Goal: Task Accomplishment & Management: Manage account settings

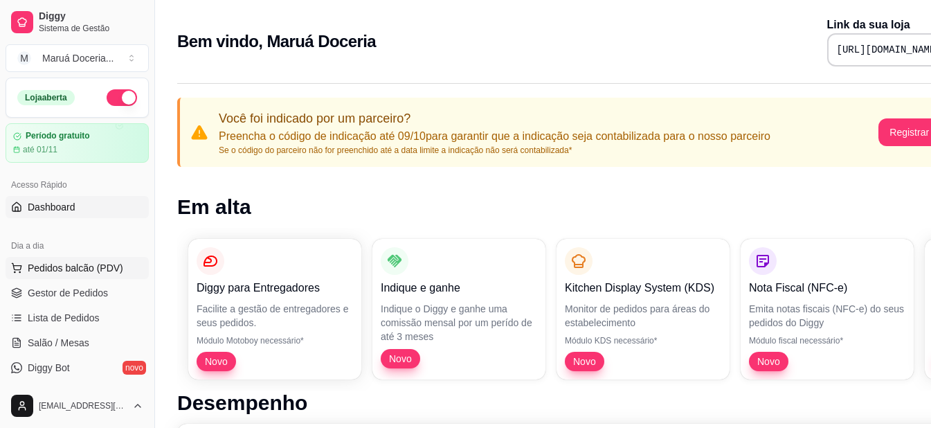
click at [53, 143] on div "Período gratuito até 01/11" at bounding box center [77, 143] width 128 height 24
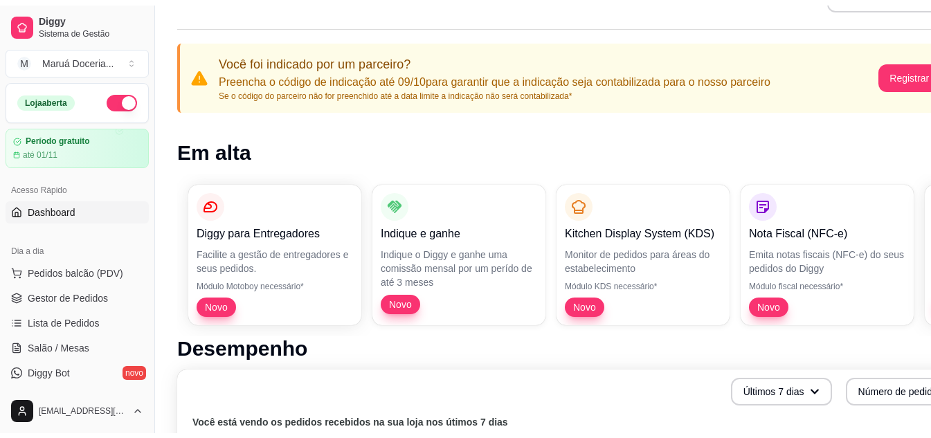
scroll to position [80, 0]
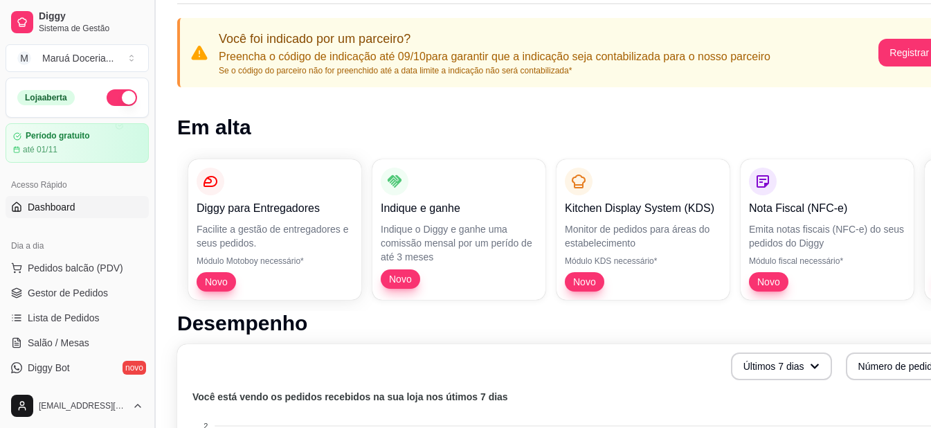
drag, startPoint x: 149, startPoint y: 178, endPoint x: 149, endPoint y: 210, distance: 31.8
click at [149, 210] on button "Toggle Sidebar" at bounding box center [154, 214] width 11 height 428
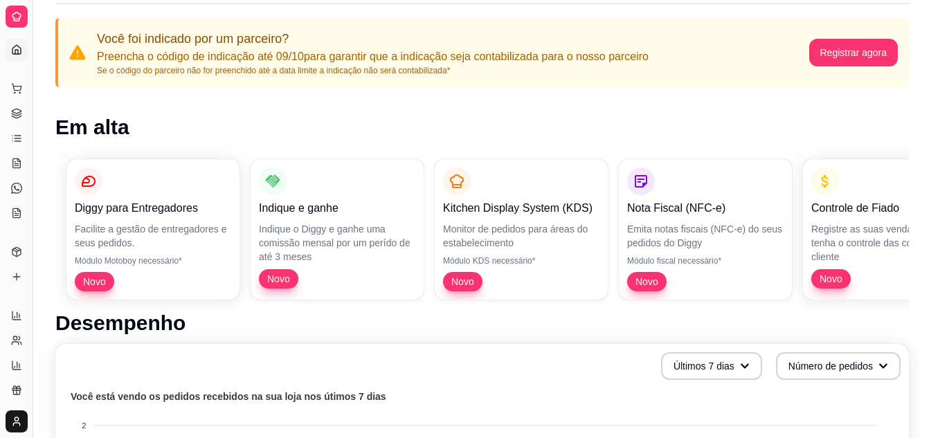
drag, startPoint x: 32, startPoint y: 246, endPoint x: 75, endPoint y: 240, distance: 44.0
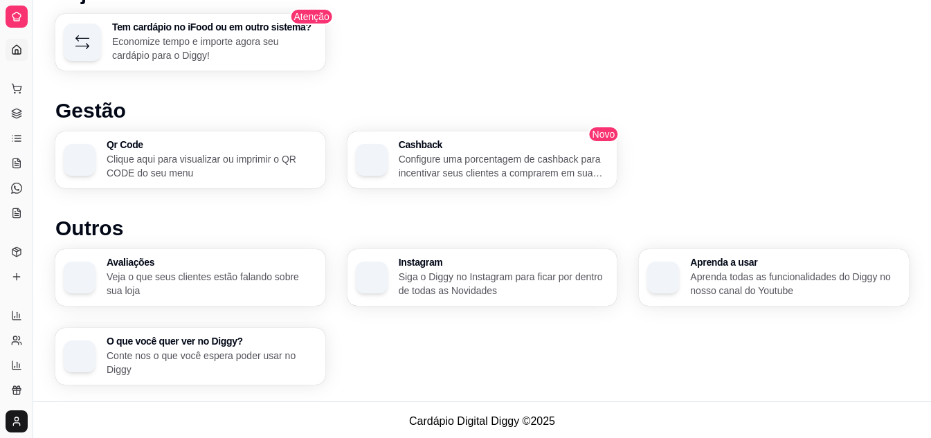
scroll to position [878, 0]
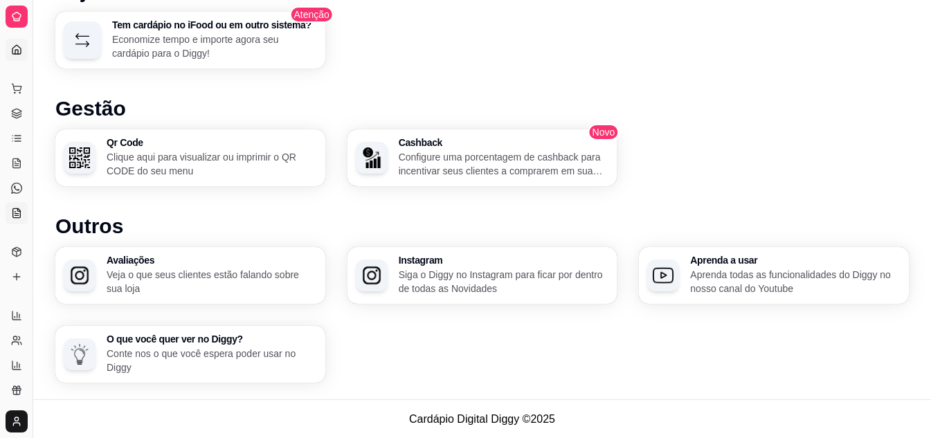
click at [13, 213] on icon at bounding box center [17, 212] width 8 height 9
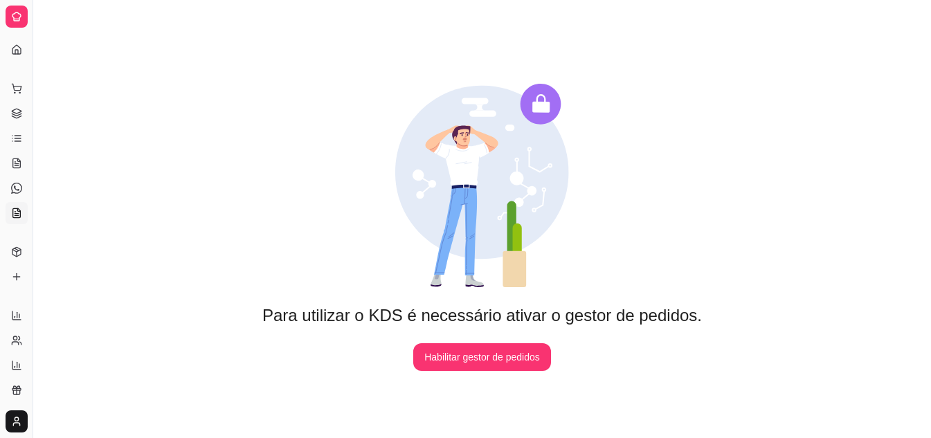
click at [16, 14] on icon at bounding box center [16, 16] width 11 height 11
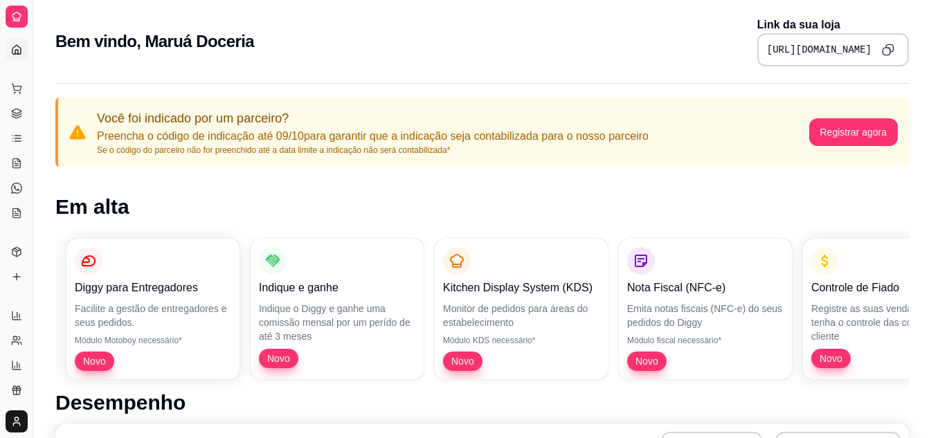
drag, startPoint x: 32, startPoint y: 219, endPoint x: 132, endPoint y: 217, distance: 99.7
drag, startPoint x: 33, startPoint y: 211, endPoint x: 138, endPoint y: 210, distance: 105.9
click at [24, 55] on link "Dashboard" at bounding box center [17, 50] width 22 height 22
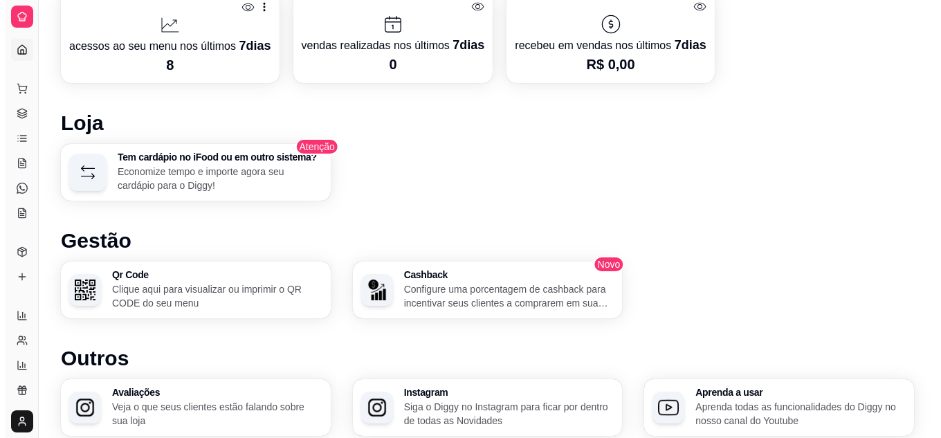
scroll to position [738, 0]
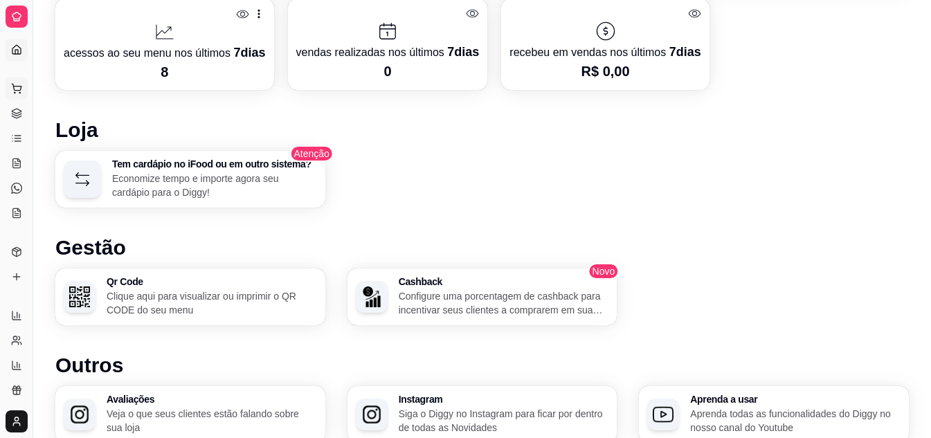
click at [15, 94] on button "Pedidos balcão (PDV)" at bounding box center [17, 89] width 22 height 22
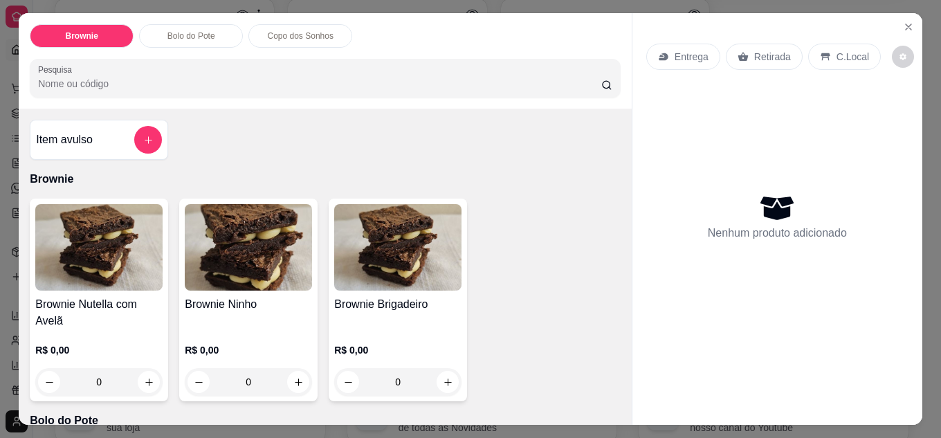
click at [54, 343] on p "R$ 0,00" at bounding box center [98, 350] width 127 height 14
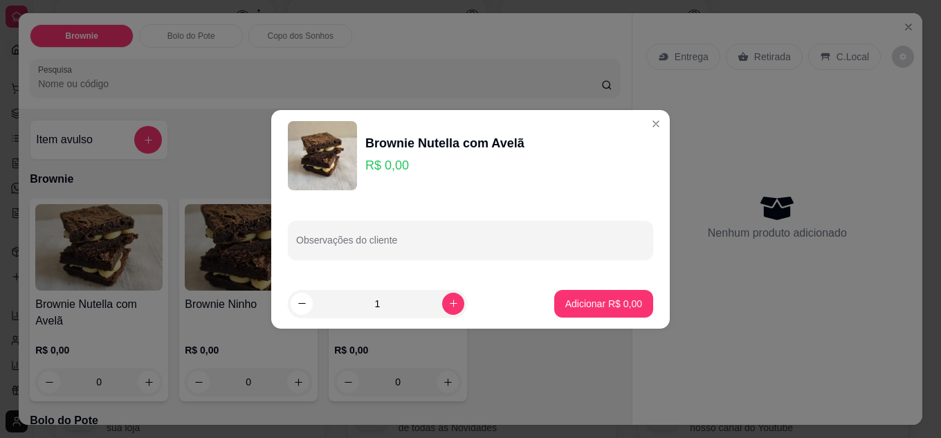
click at [394, 163] on p "R$ 0,00" at bounding box center [444, 165] width 159 height 19
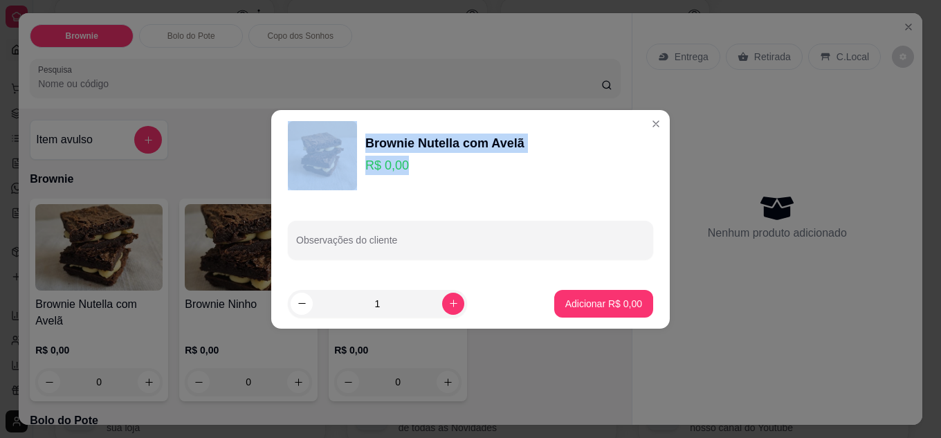
drag, startPoint x: 406, startPoint y: 167, endPoint x: 361, endPoint y: 174, distance: 45.6
click at [361, 174] on div "Brownie Nutella com Avelã R$ 0,00" at bounding box center [470, 155] width 365 height 69
click at [404, 166] on p "R$ 0,00" at bounding box center [444, 165] width 159 height 19
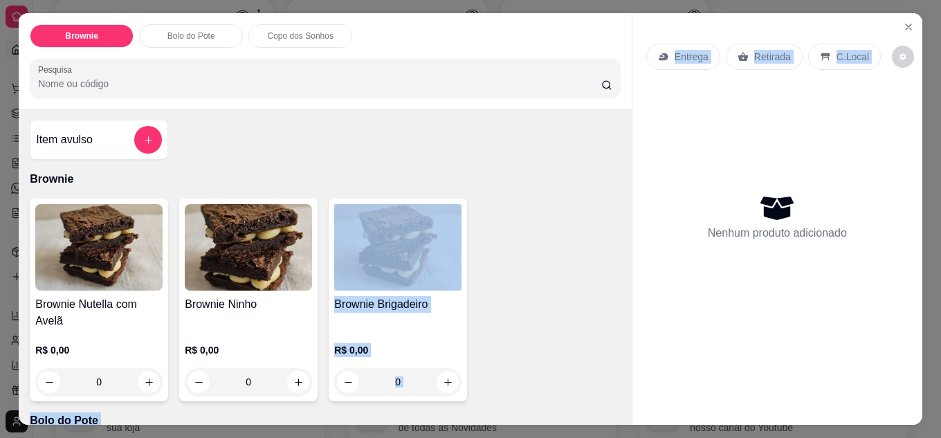
drag, startPoint x: 626, startPoint y: 128, endPoint x: 614, endPoint y: 215, distance: 87.4
click at [614, 215] on div "Brownie Bolo do Pote Copo dos Sonhos Pesquisa Item avulso Brownie Brownie Nutel…" at bounding box center [471, 219] width 904 height 412
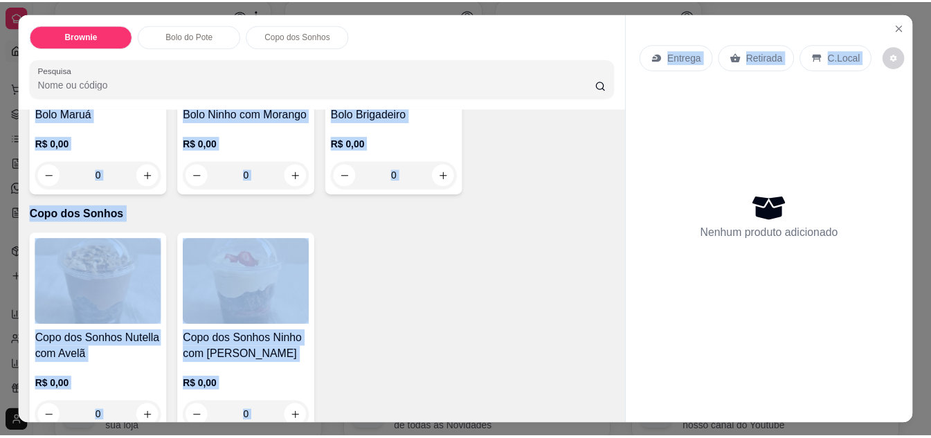
scroll to position [471, 0]
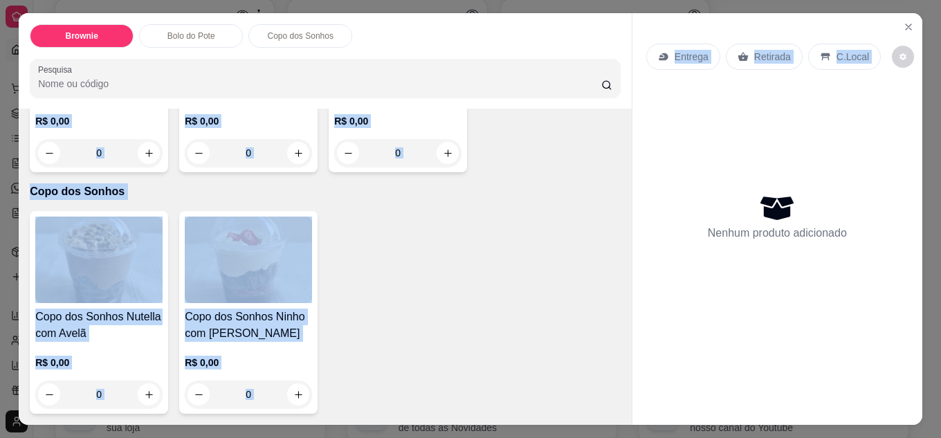
click at [577, 211] on div "Copo dos Sonhos Nutella com Avelã R$ 0,00 0 Copo dos Sonhos Ninho com Morango R…" at bounding box center [325, 312] width 591 height 203
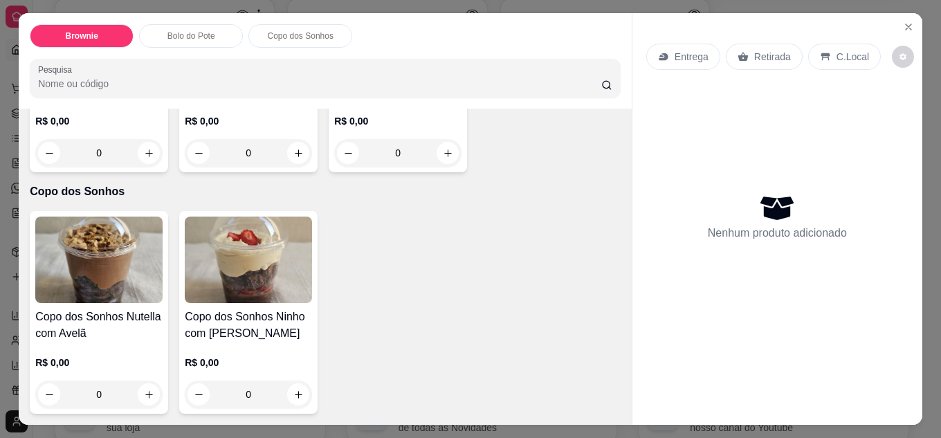
click at [253, 246] on img at bounding box center [248, 260] width 127 height 87
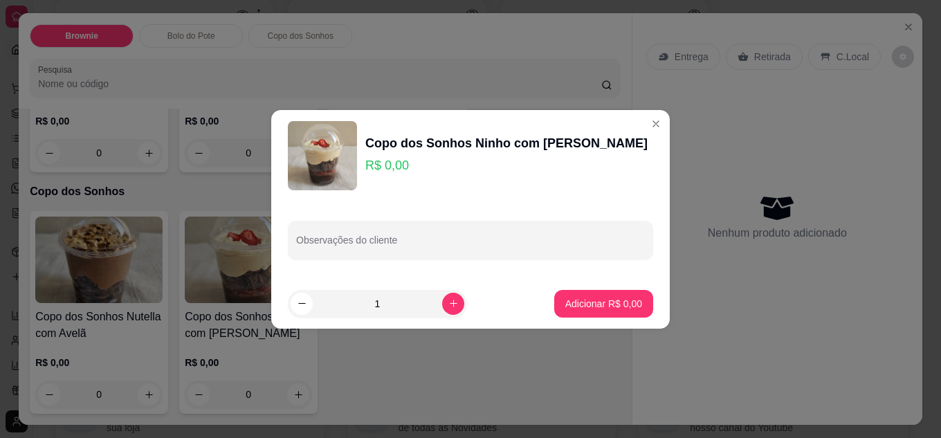
click at [392, 167] on p "R$ 0,00" at bounding box center [506, 165] width 282 height 19
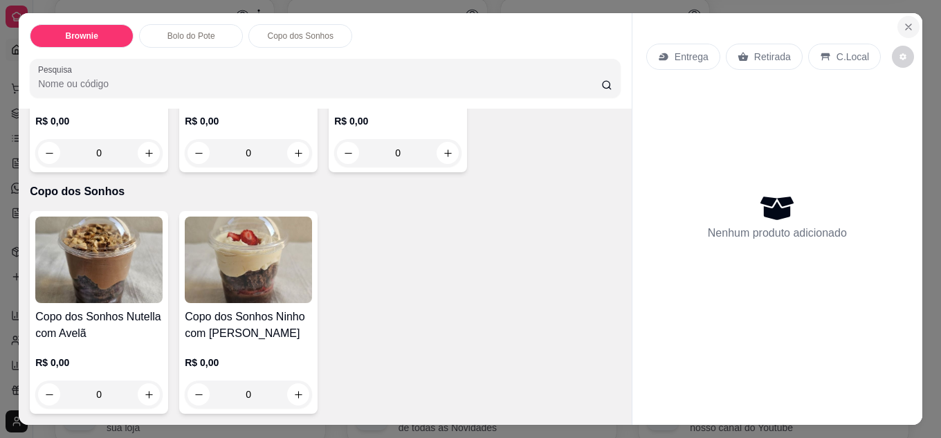
click at [906, 24] on icon "Close" at bounding box center [909, 27] width 6 height 6
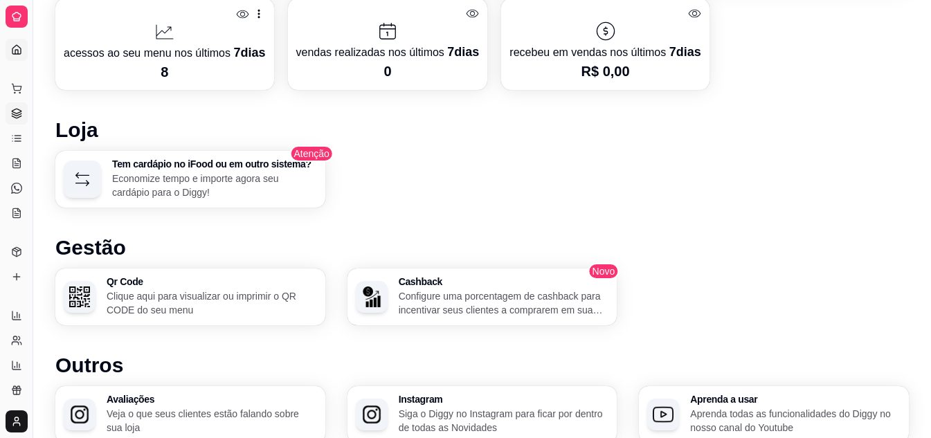
click at [20, 107] on link "Gestor de Pedidos" at bounding box center [17, 113] width 22 height 22
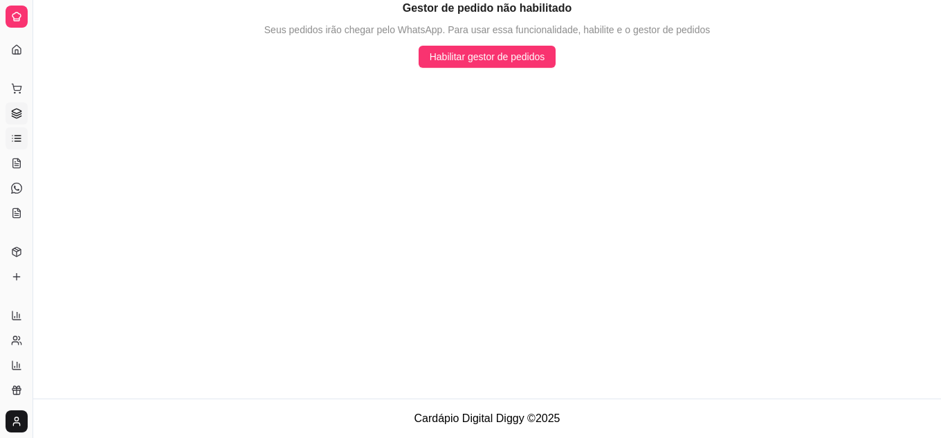
click at [10, 134] on link "Lista de Pedidos" at bounding box center [17, 138] width 22 height 22
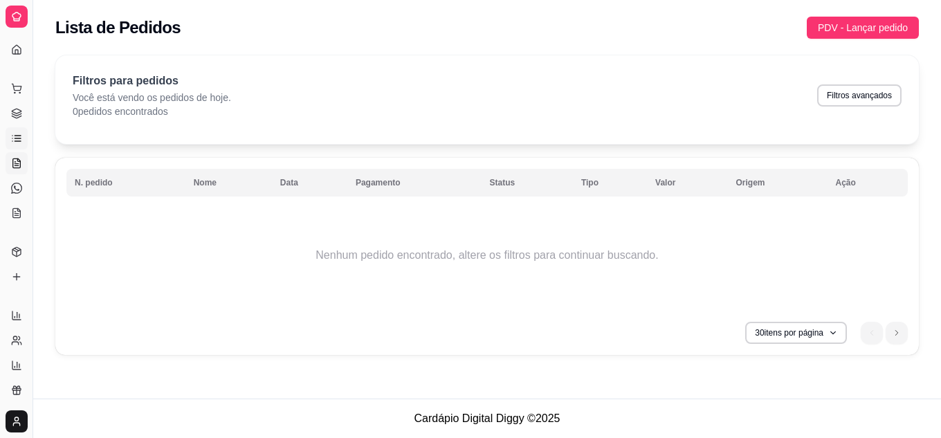
click at [17, 160] on icon at bounding box center [16, 163] width 11 height 11
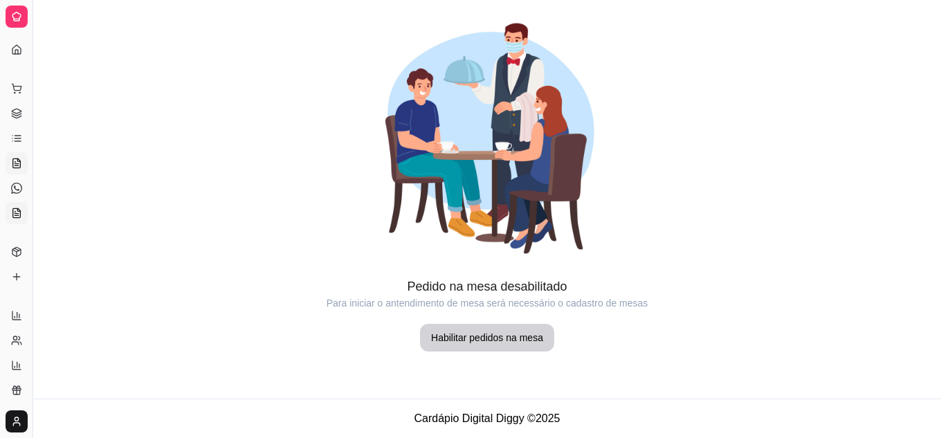
click at [20, 208] on icon at bounding box center [16, 213] width 11 height 11
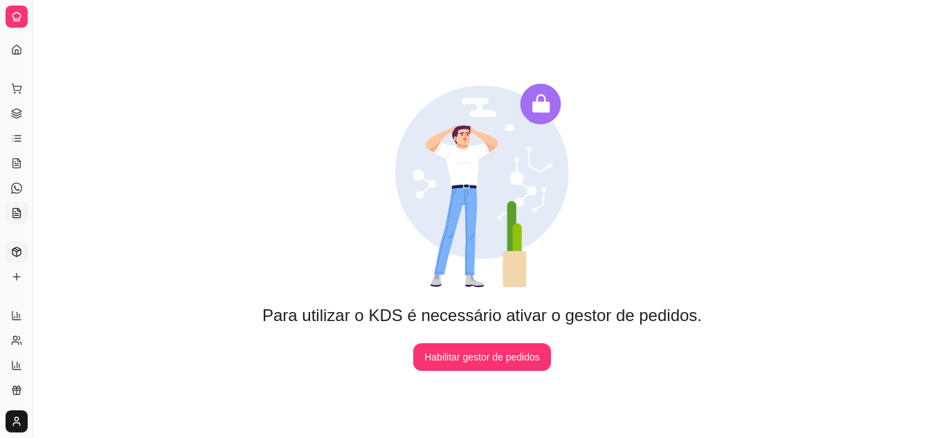
click at [19, 252] on icon at bounding box center [16, 251] width 11 height 11
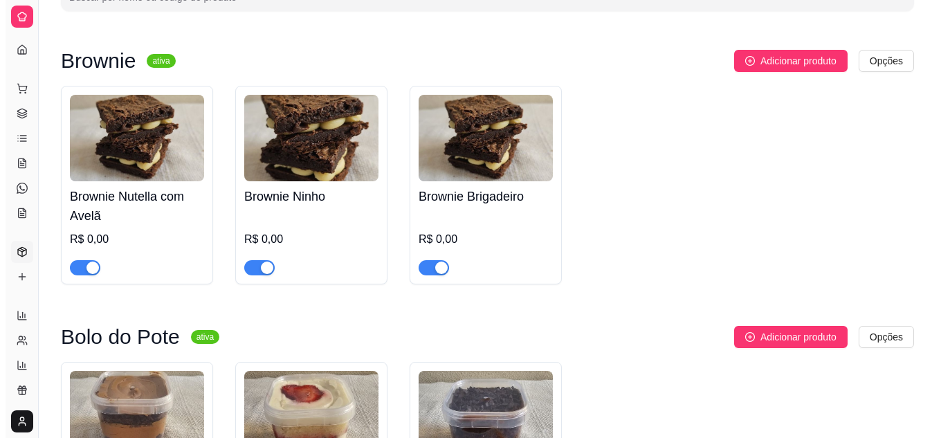
scroll to position [117, 0]
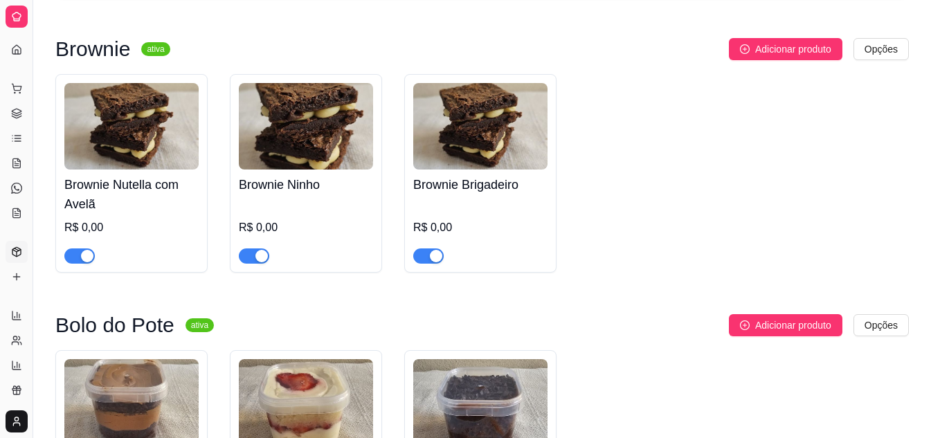
click at [125, 204] on h4 "Brownie Nutella com Avelã" at bounding box center [131, 194] width 134 height 39
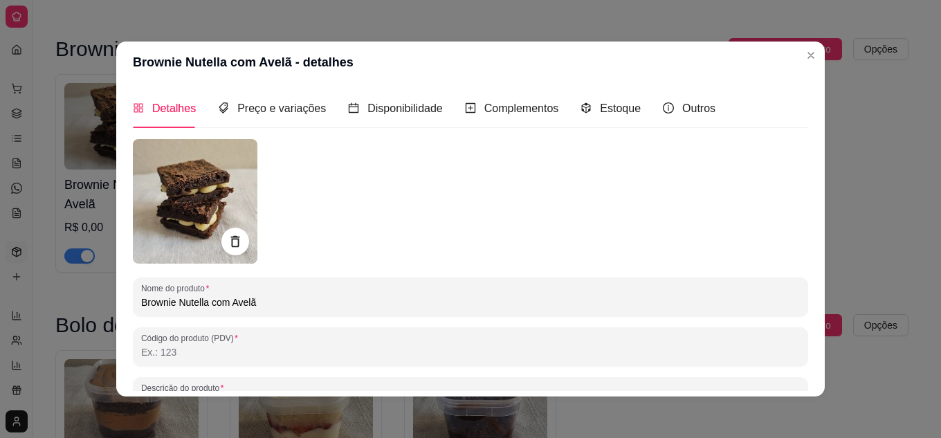
scroll to position [0, 0]
click at [260, 109] on span "Preço e variações" at bounding box center [281, 108] width 89 height 12
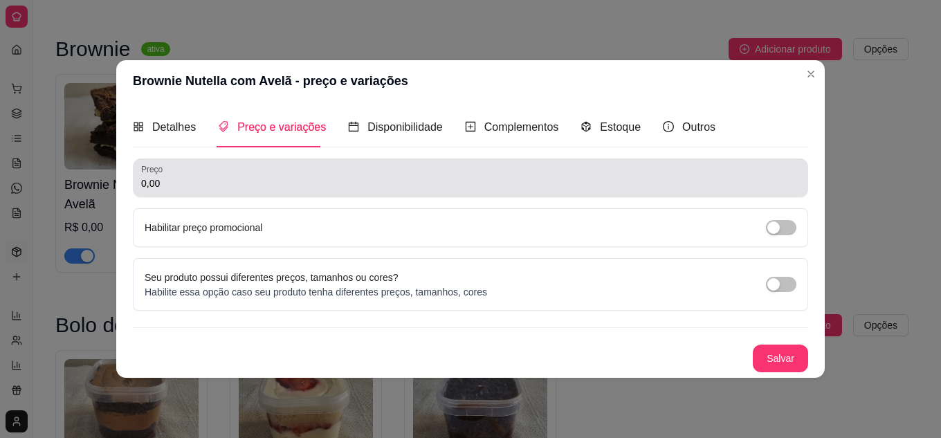
click at [261, 179] on input "0,00" at bounding box center [470, 183] width 659 height 14
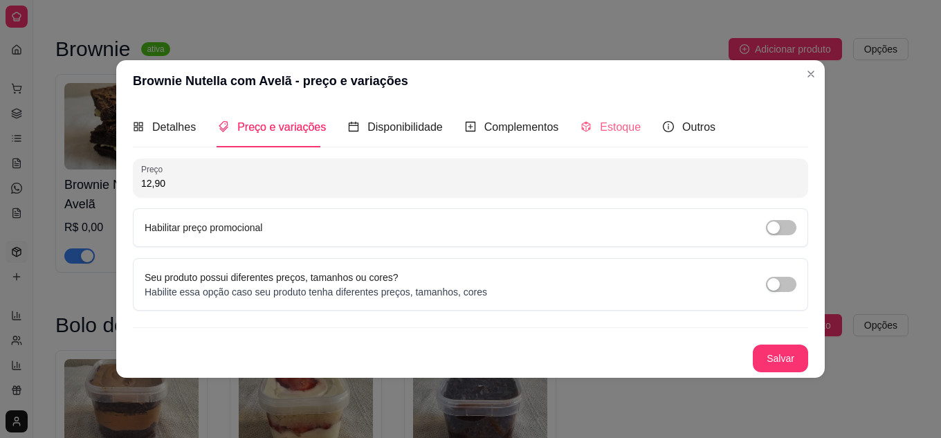
type input "12,90"
click at [607, 123] on span "Estoque" at bounding box center [620, 127] width 41 height 12
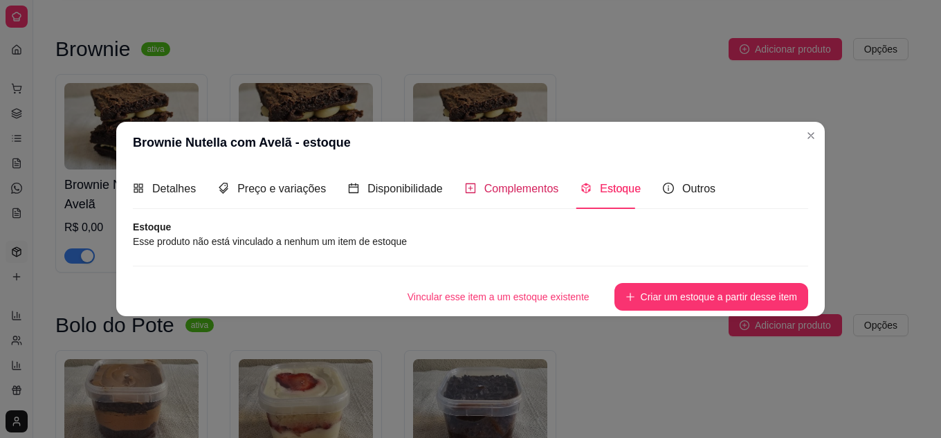
click at [512, 197] on div "Complementos" at bounding box center [512, 188] width 94 height 17
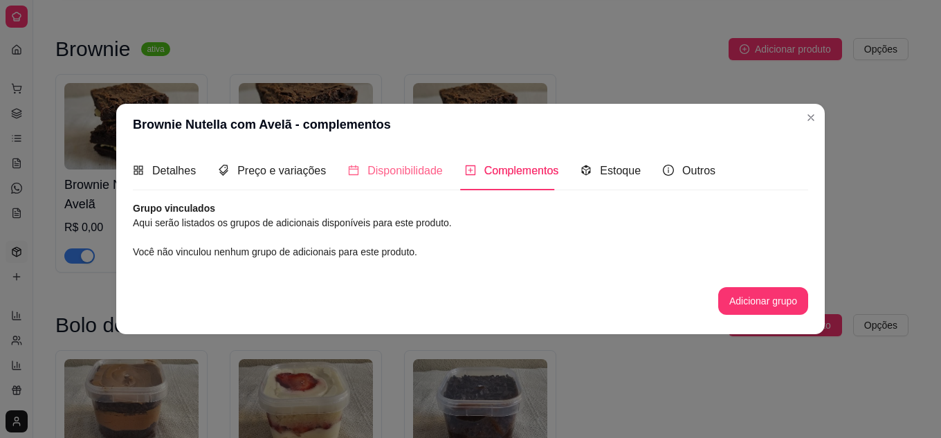
click at [426, 180] on div "Disponibilidade" at bounding box center [395, 170] width 95 height 39
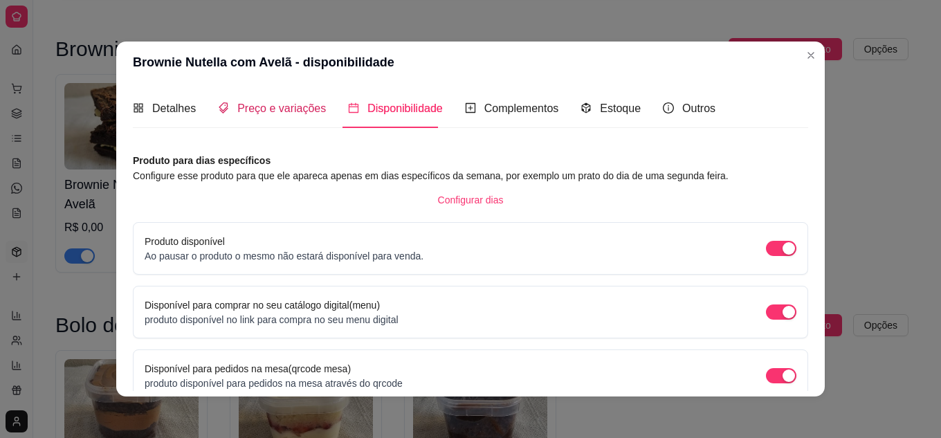
click at [278, 107] on span "Preço e variações" at bounding box center [281, 108] width 89 height 12
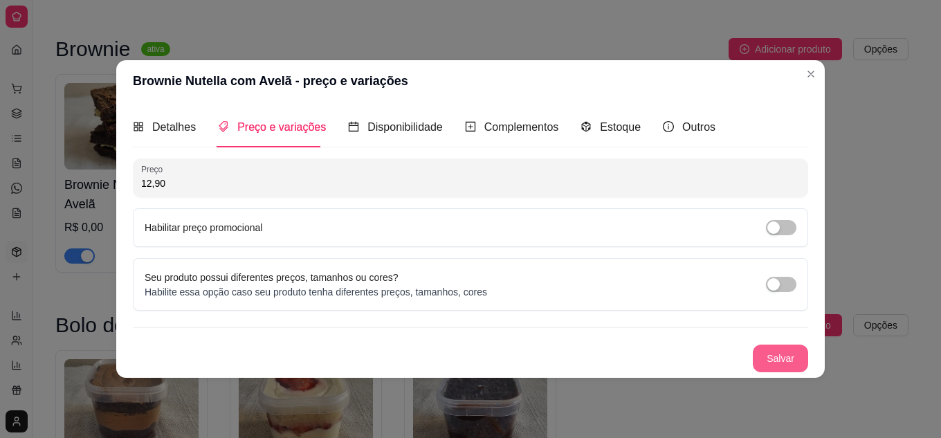
click at [768, 355] on button "Salvar" at bounding box center [780, 359] width 55 height 28
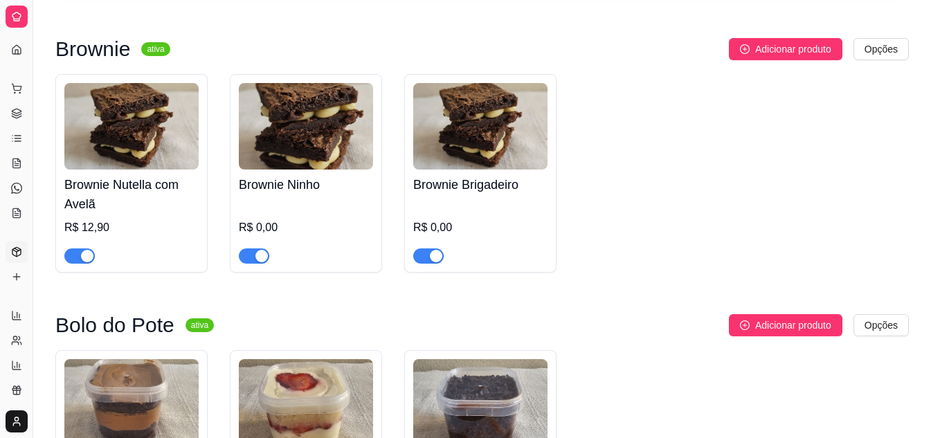
click at [285, 201] on div "R$ 0,00" at bounding box center [306, 232] width 134 height 64
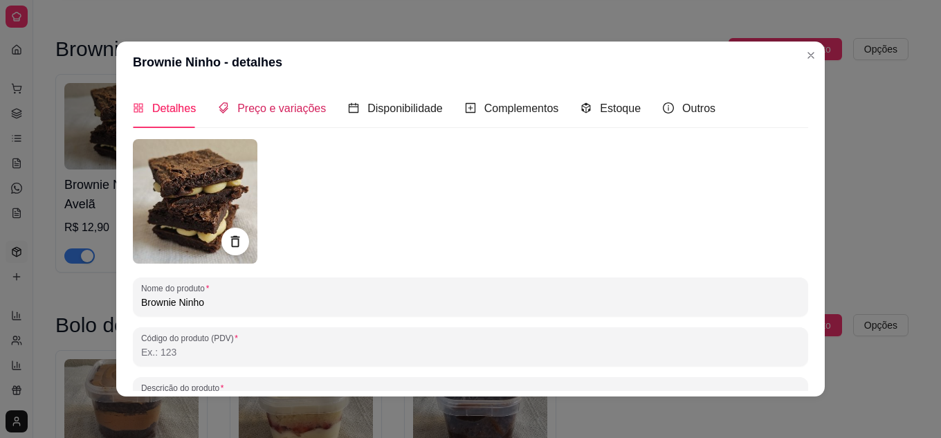
click at [286, 117] on div "Preço e variações" at bounding box center [272, 108] width 108 height 17
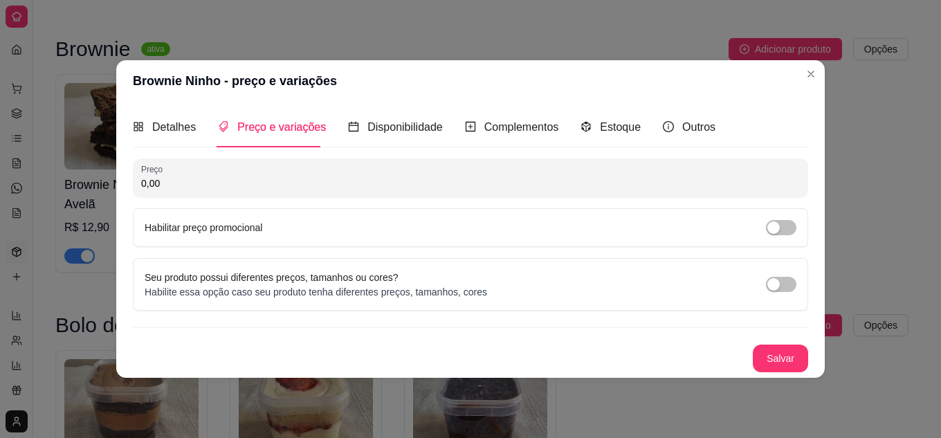
click at [193, 176] on input "0,00" at bounding box center [470, 183] width 659 height 14
type input "9,90"
click at [770, 356] on button "Salvar" at bounding box center [781, 358] width 54 height 27
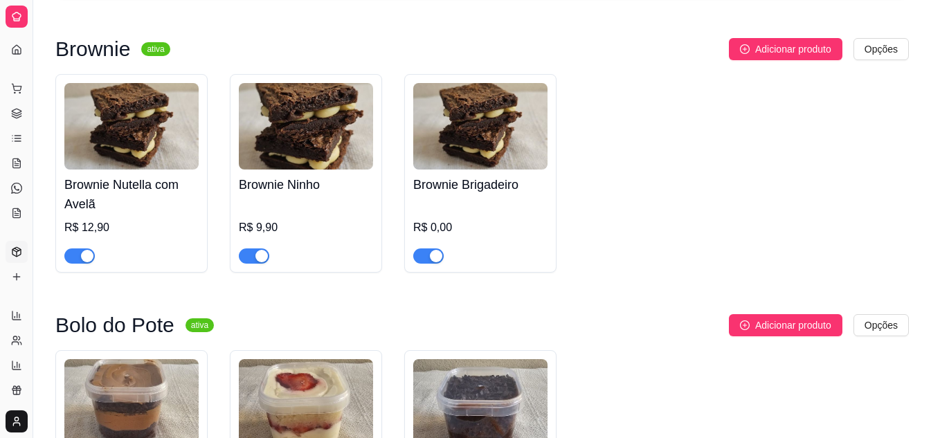
click at [502, 211] on div "R$ 0,00" at bounding box center [480, 232] width 134 height 64
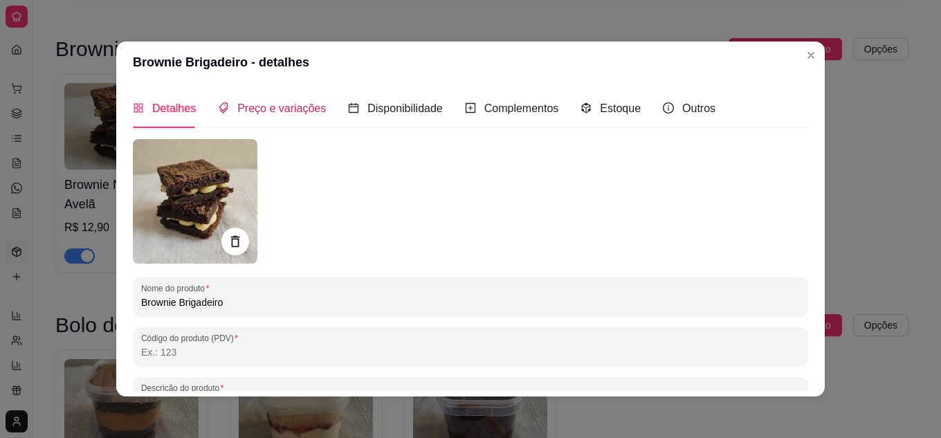
click at [297, 112] on span "Preço e variações" at bounding box center [281, 108] width 89 height 12
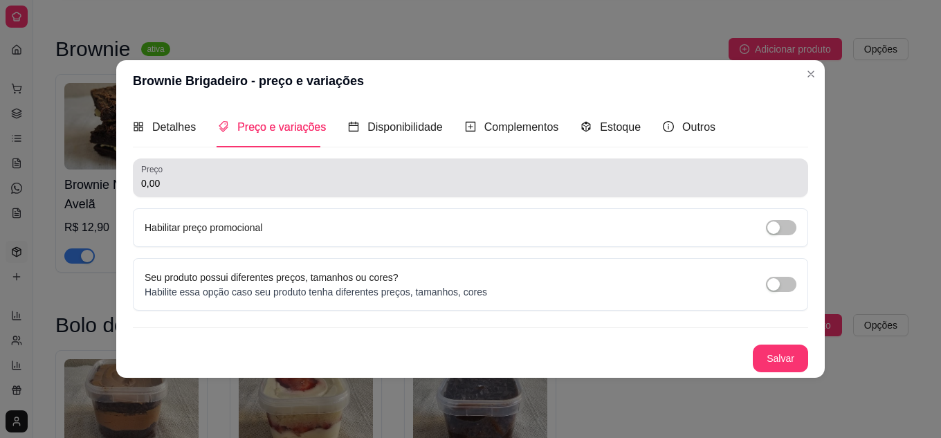
click at [254, 172] on div "0,00" at bounding box center [470, 178] width 659 height 28
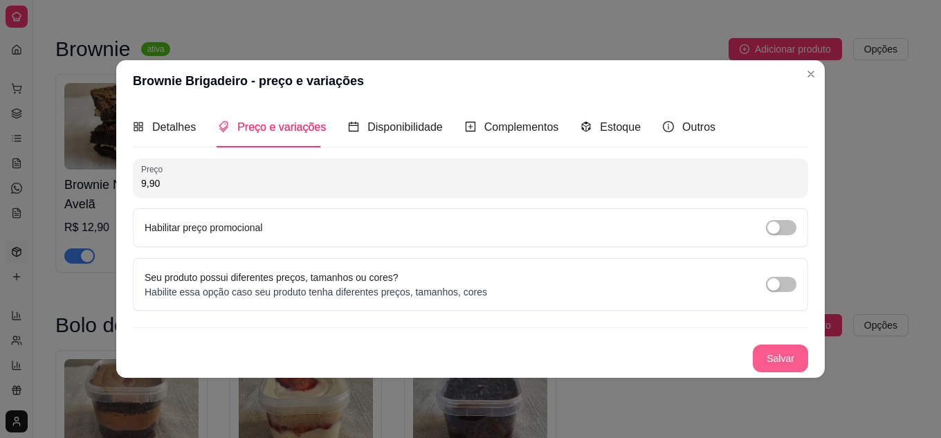
type input "9,90"
click at [783, 353] on button "Salvar" at bounding box center [780, 359] width 55 height 28
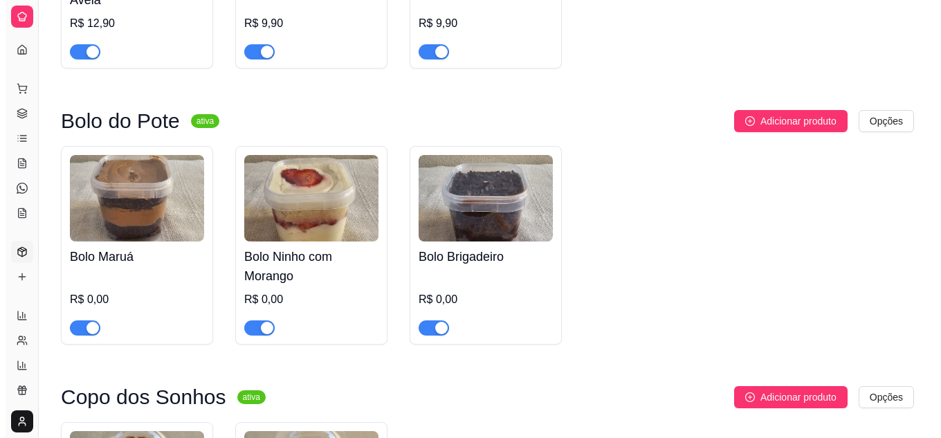
scroll to position [325, 0]
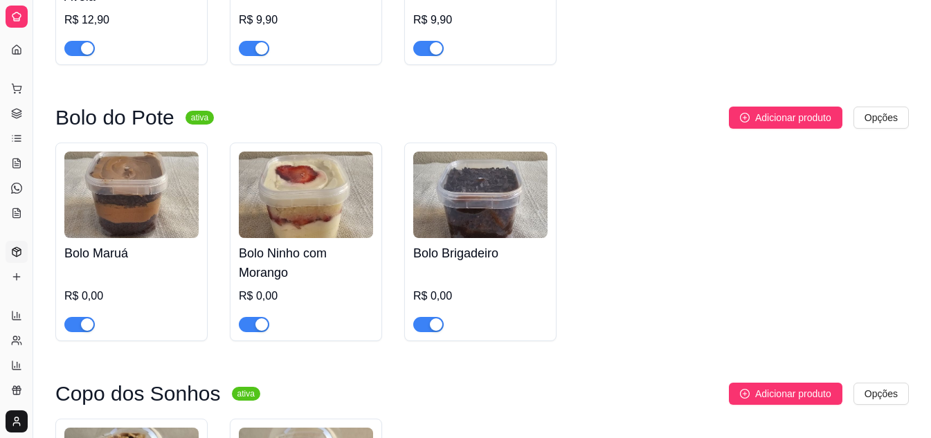
click at [141, 257] on h4 "Bolo Maruá" at bounding box center [131, 253] width 134 height 19
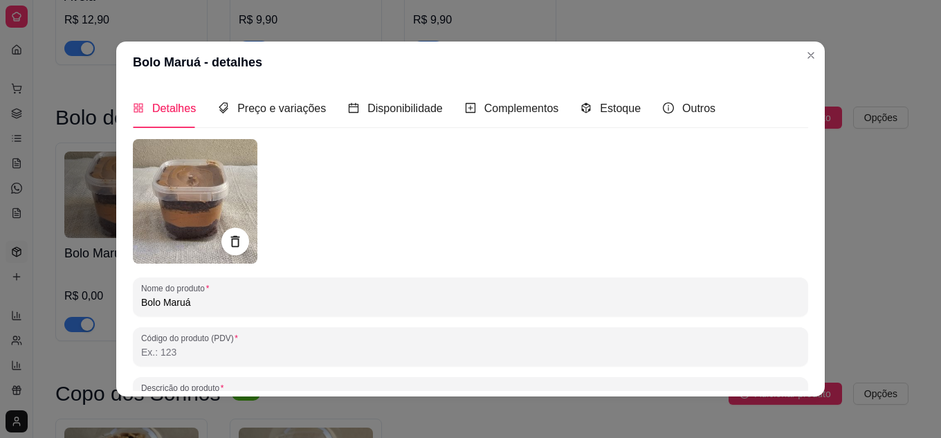
click at [245, 176] on img at bounding box center [195, 201] width 125 height 125
click at [272, 111] on span "Preço e variações" at bounding box center [281, 108] width 89 height 12
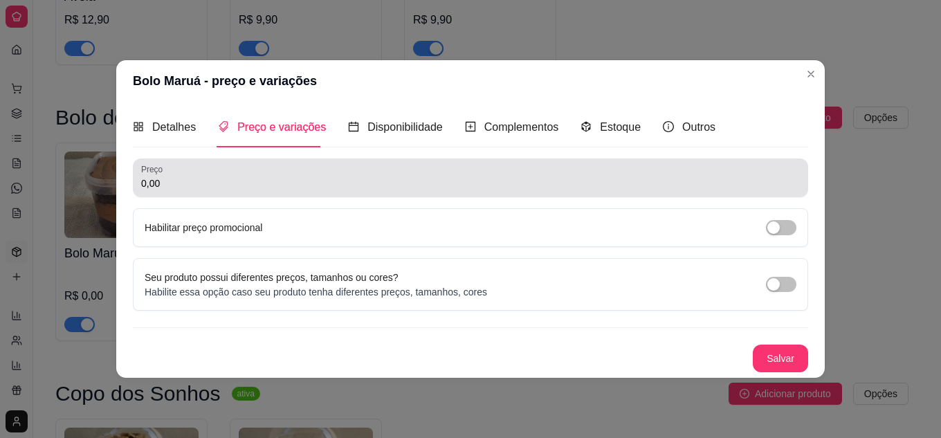
click at [284, 181] on input "0,00" at bounding box center [470, 183] width 659 height 14
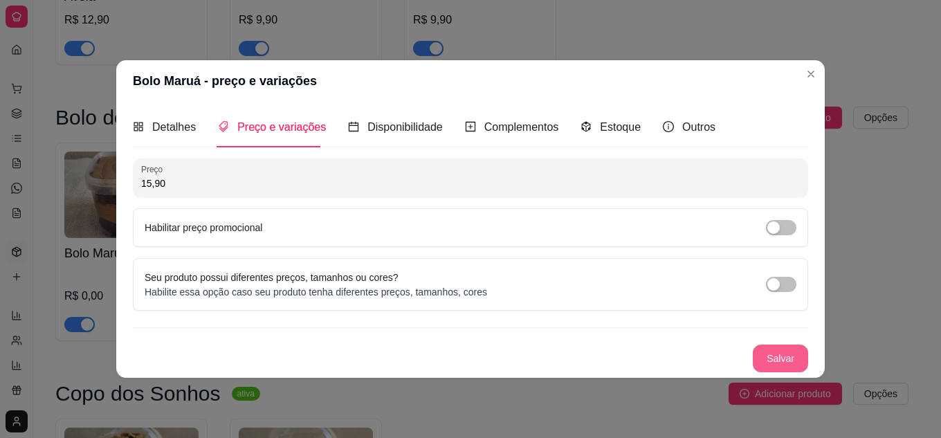
type input "15,90"
click at [792, 345] on div "Salvar" at bounding box center [471, 359] width 676 height 28
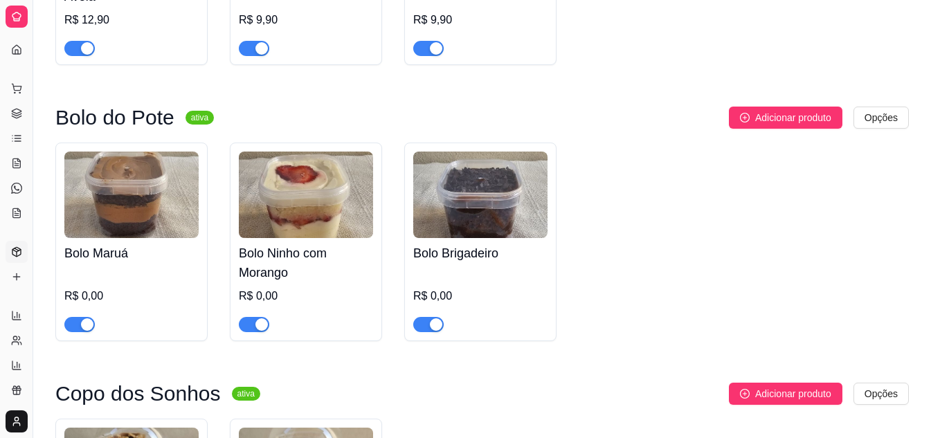
click at [319, 260] on h4 "Bolo Ninho com Morango" at bounding box center [306, 263] width 134 height 39
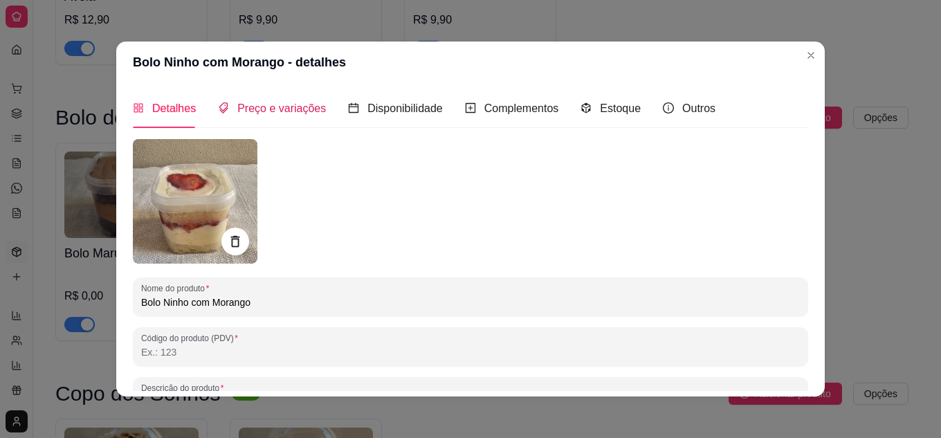
click at [251, 117] on div "Preço e variações" at bounding box center [272, 108] width 108 height 17
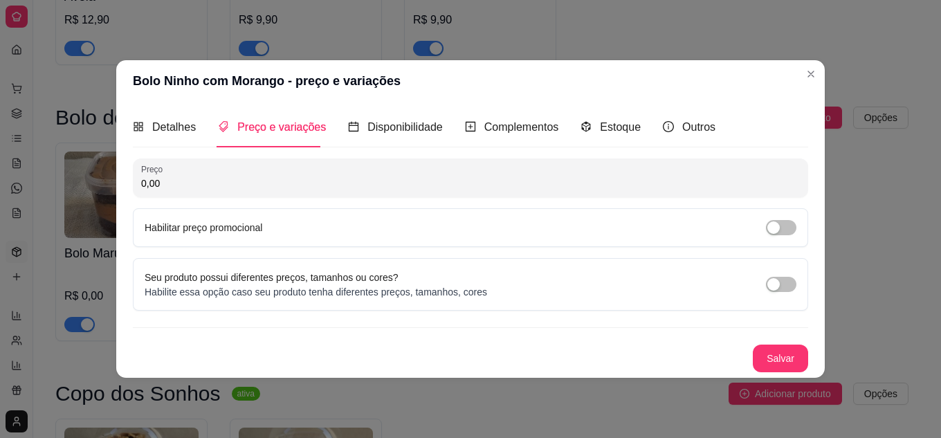
click at [242, 176] on input "0,00" at bounding box center [470, 183] width 659 height 14
type input "15,90"
click at [774, 347] on button "Salvar" at bounding box center [780, 359] width 55 height 28
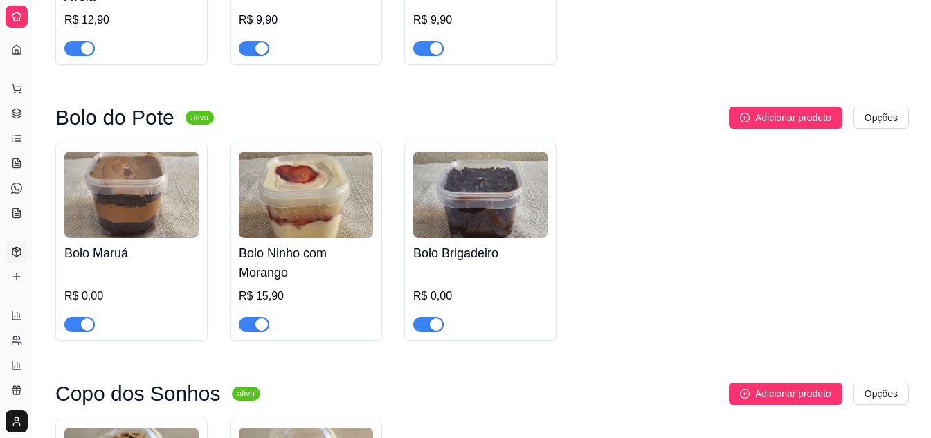
click at [441, 299] on div "R$ 0,00" at bounding box center [480, 296] width 134 height 17
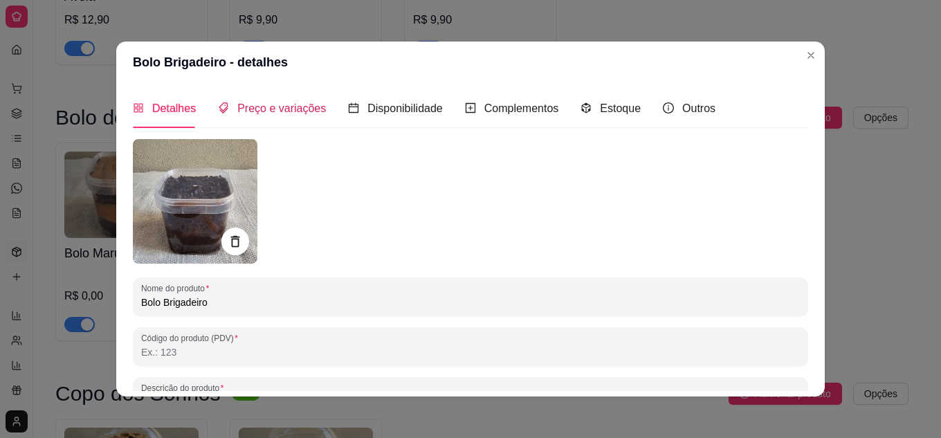
click at [257, 108] on span "Preço e variações" at bounding box center [281, 108] width 89 height 12
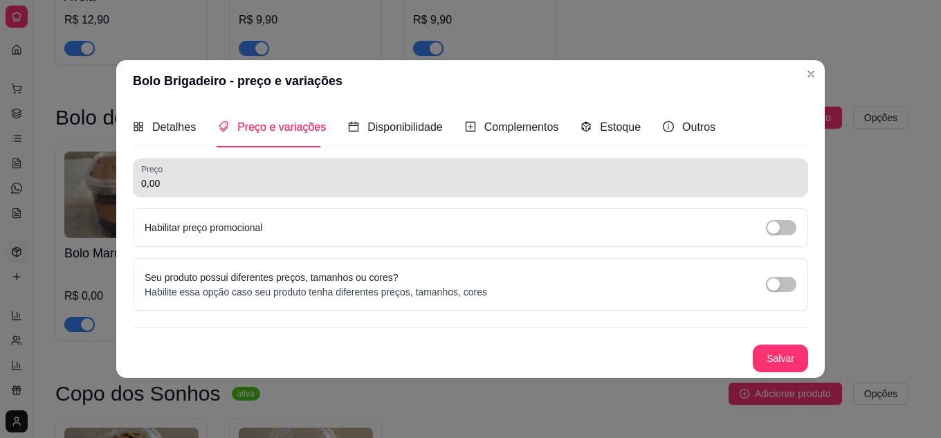
click at [259, 170] on div "0,00" at bounding box center [470, 178] width 659 height 28
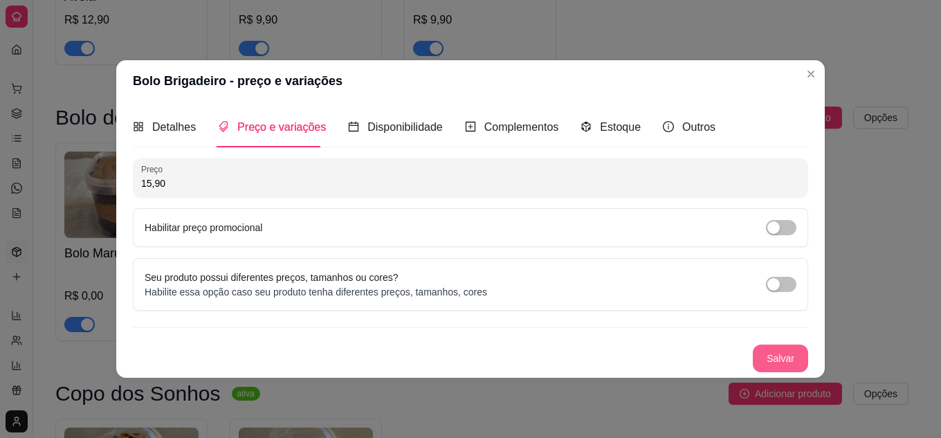
type input "15,90"
click at [773, 357] on button "Salvar" at bounding box center [780, 359] width 55 height 28
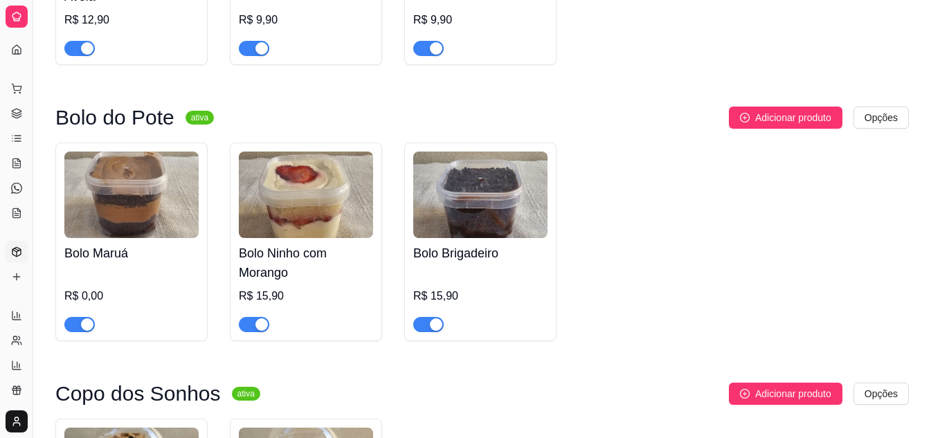
click at [152, 257] on h4 "Bolo Maruá" at bounding box center [131, 253] width 134 height 19
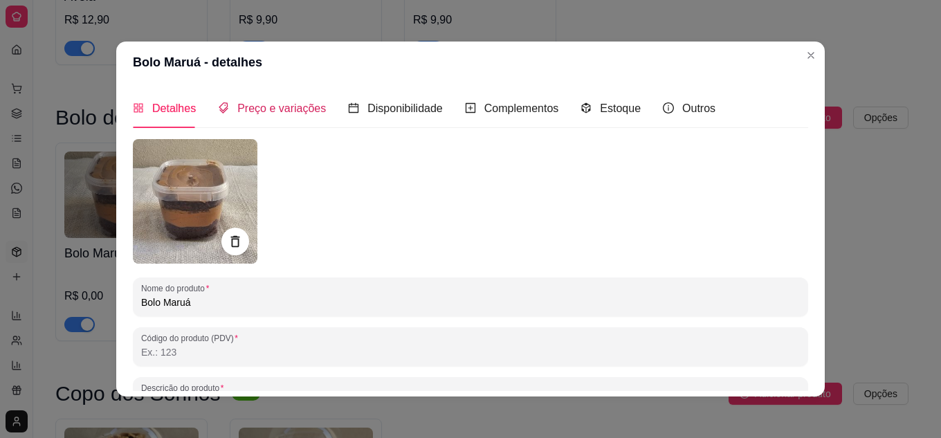
click at [254, 108] on span "Preço e variações" at bounding box center [281, 108] width 89 height 12
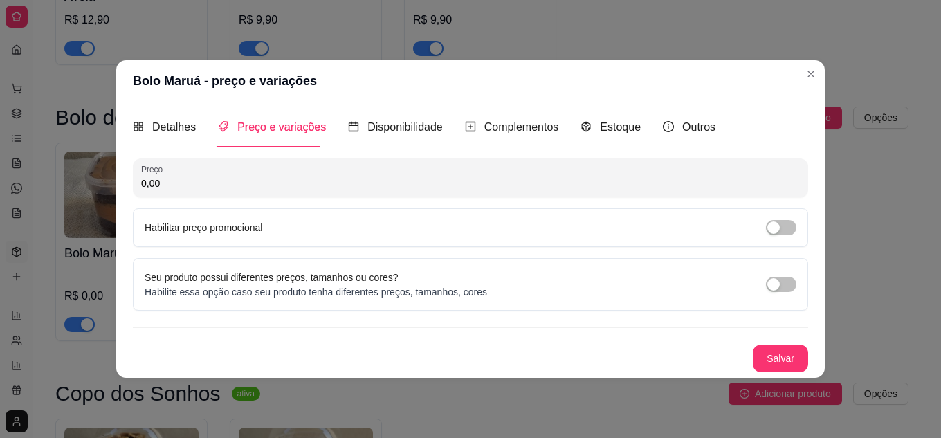
click at [266, 177] on input "0,00" at bounding box center [470, 183] width 659 height 14
type input "15,90"
click at [774, 349] on button "Salvar" at bounding box center [781, 358] width 54 height 27
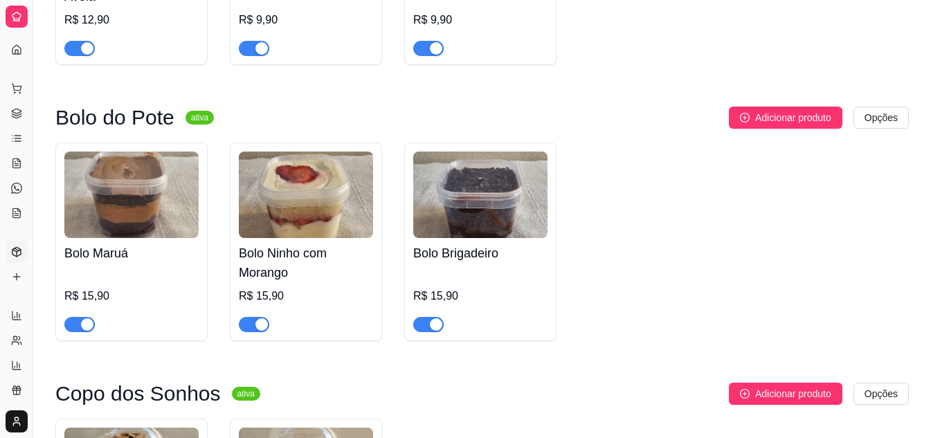
click at [293, 261] on h4 "Bolo Ninho com Morango" at bounding box center [306, 263] width 134 height 39
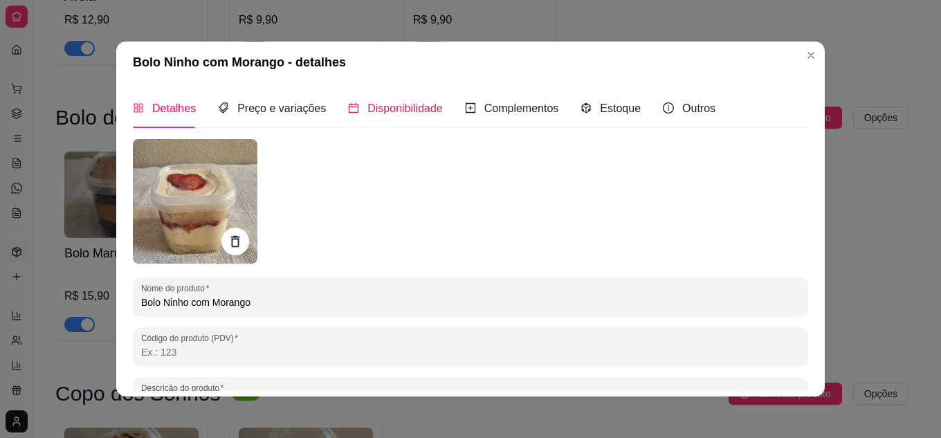
click at [382, 110] on span "Disponibilidade" at bounding box center [405, 108] width 75 height 12
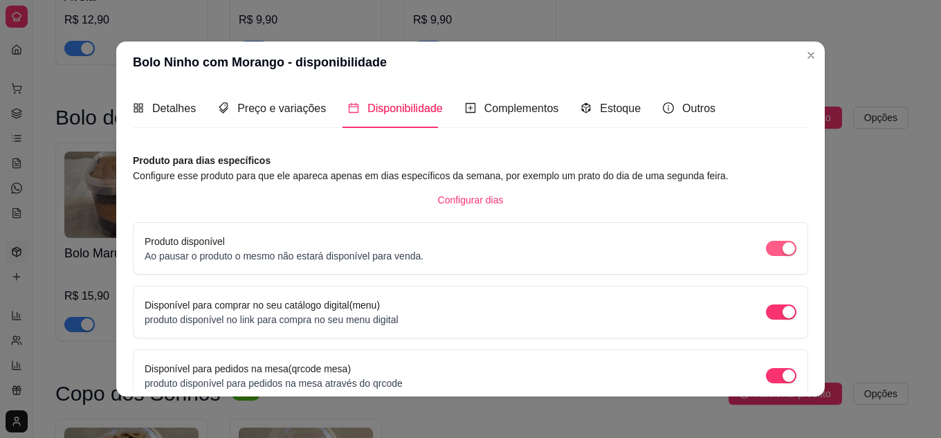
click at [766, 247] on span "button" at bounding box center [781, 248] width 30 height 15
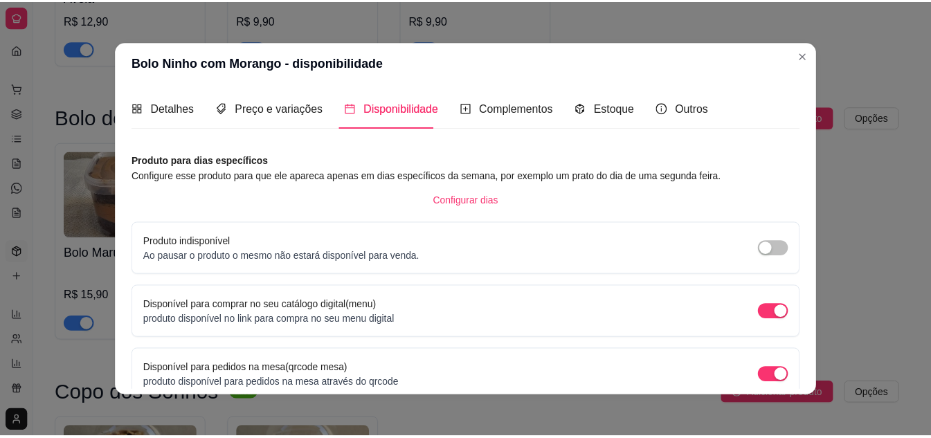
scroll to position [131, 0]
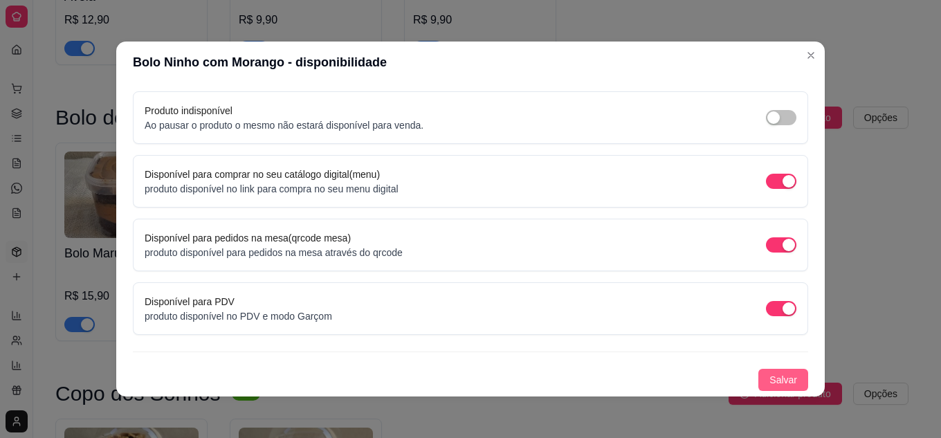
click at [770, 372] on span "Salvar" at bounding box center [784, 379] width 28 height 15
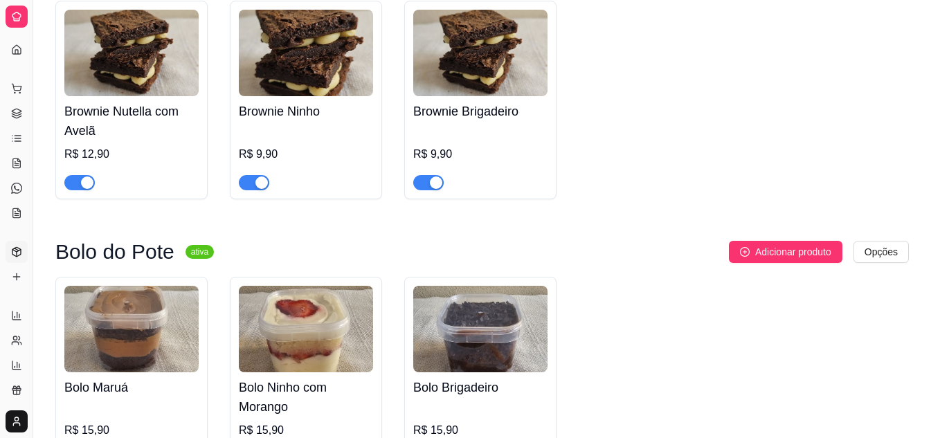
scroll to position [187, 0]
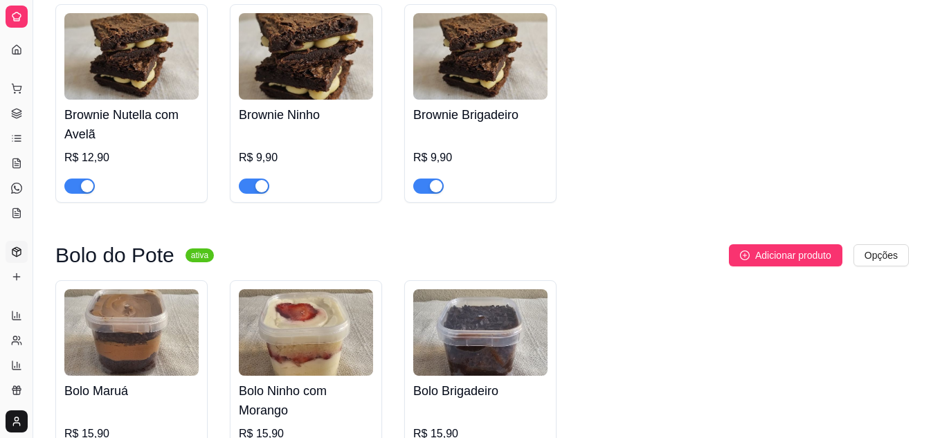
click at [248, 181] on span "button" at bounding box center [254, 186] width 30 height 15
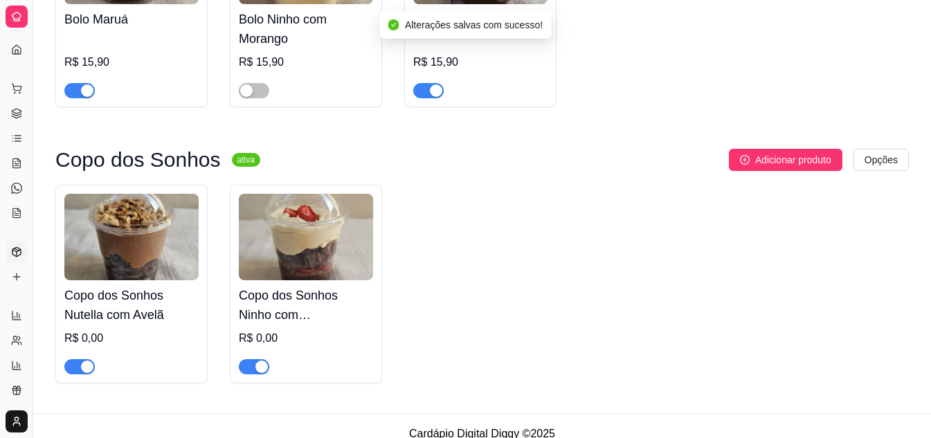
scroll to position [576, 0]
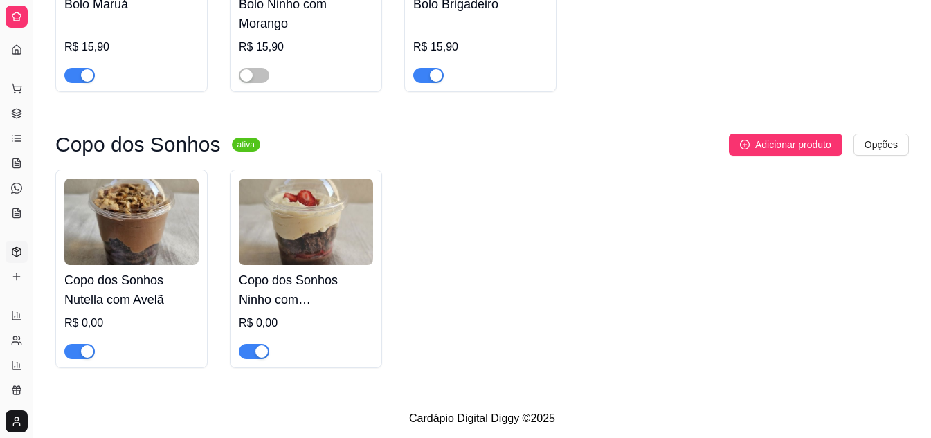
click at [133, 288] on h4 "Copo dos Sonhos Nutella com Avelã" at bounding box center [131, 290] width 134 height 39
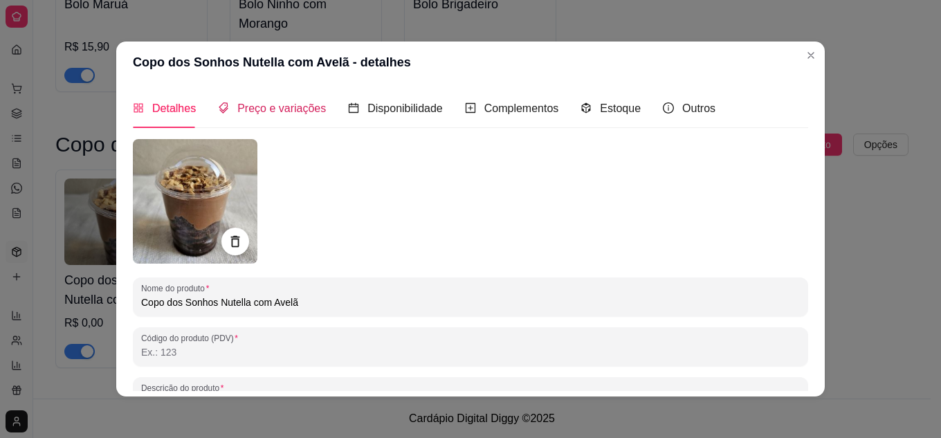
click at [290, 109] on span "Preço e variações" at bounding box center [281, 108] width 89 height 12
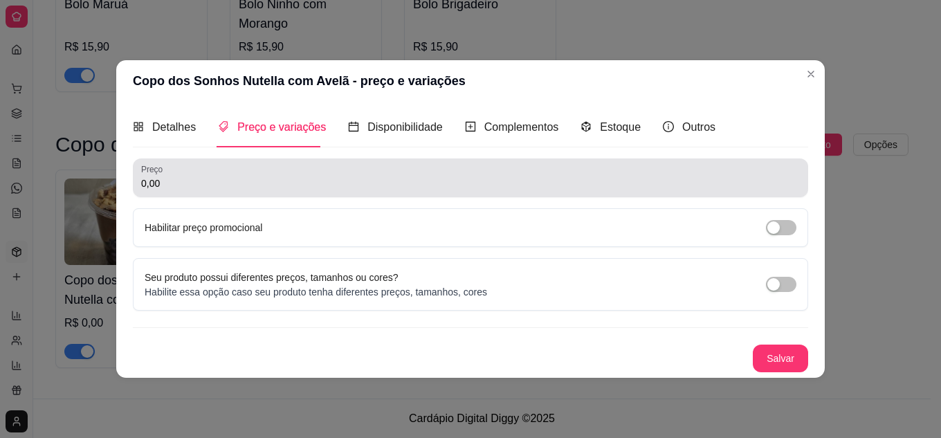
click at [222, 189] on input "0,00" at bounding box center [470, 183] width 659 height 14
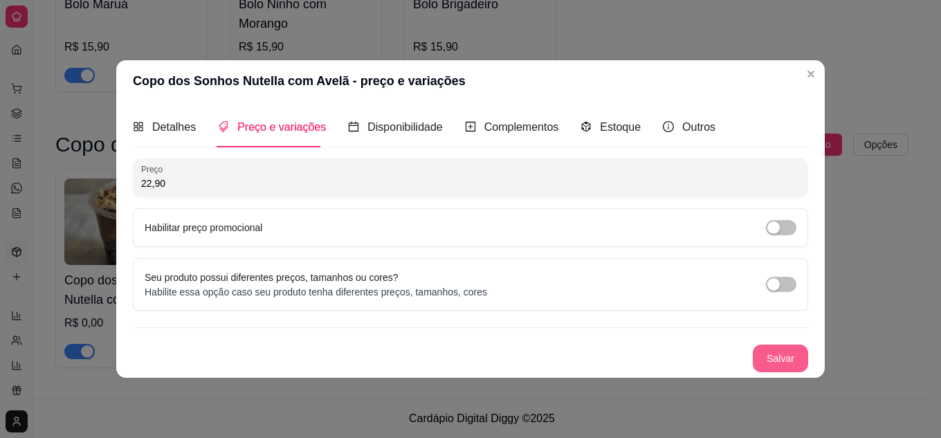
type input "22,90"
click at [790, 352] on button "Salvar" at bounding box center [781, 358] width 54 height 27
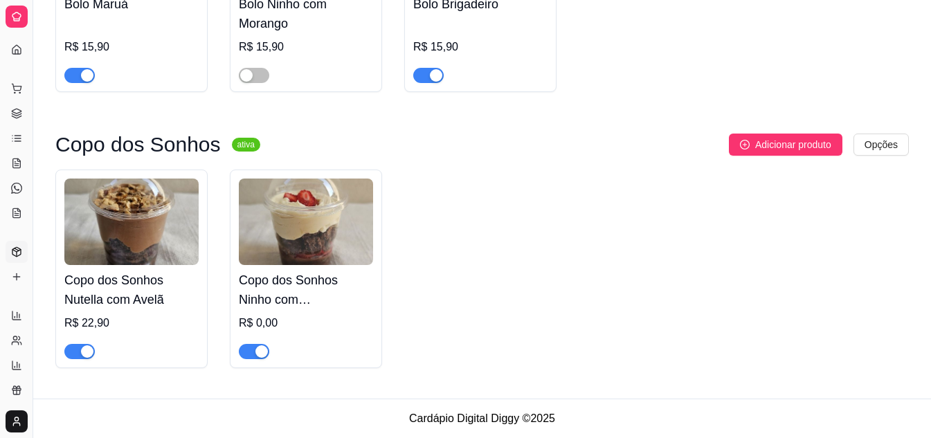
click at [273, 311] on div "Copo dos Sonhos Ninho com Morango R$ 0,00" at bounding box center [306, 312] width 134 height 94
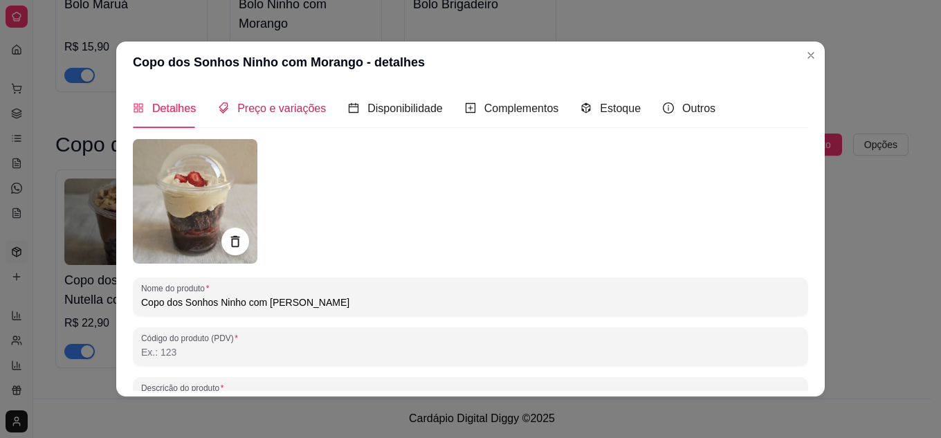
click at [258, 102] on span "Preço e variações" at bounding box center [281, 108] width 89 height 12
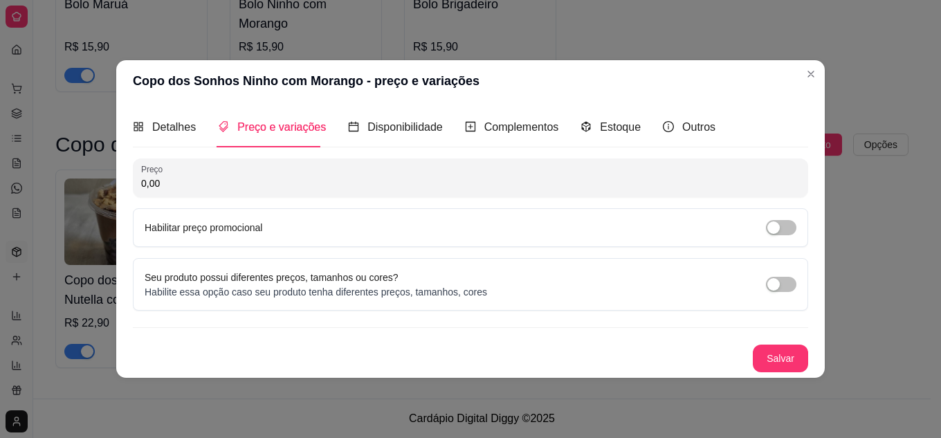
click at [258, 176] on input "0,00" at bounding box center [470, 183] width 659 height 14
type input "16,90"
click at [770, 352] on button "Salvar" at bounding box center [780, 359] width 55 height 28
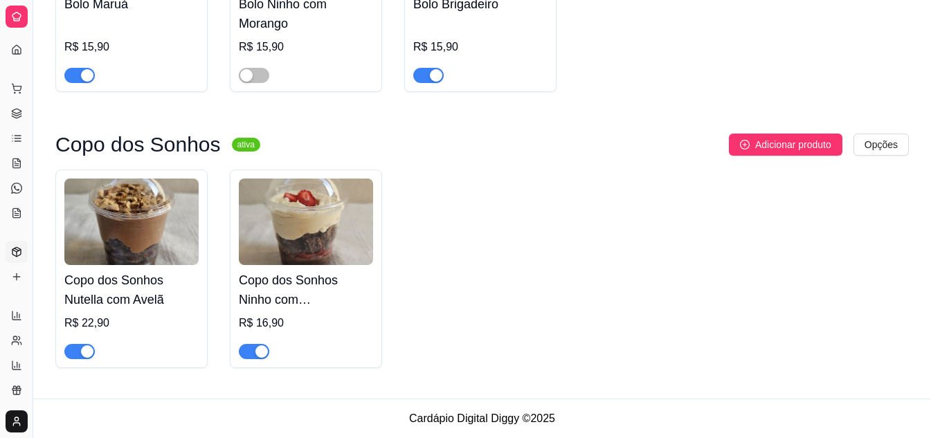
click at [252, 352] on span "button" at bounding box center [254, 351] width 30 height 15
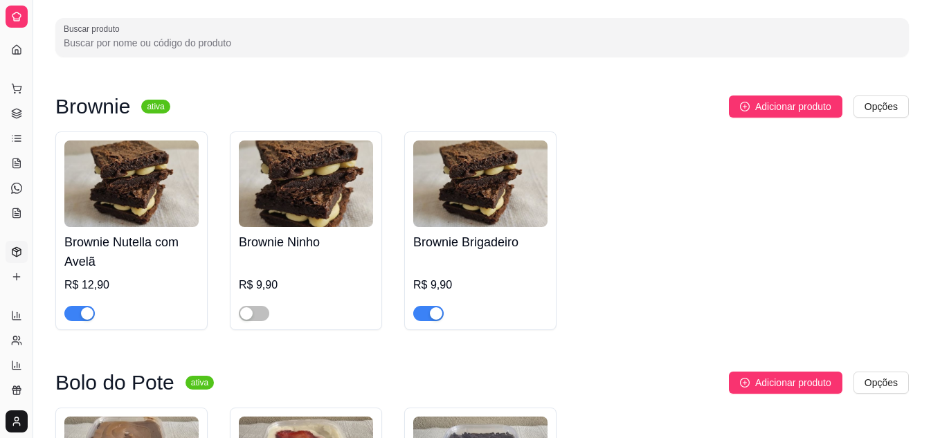
scroll to position [0, 0]
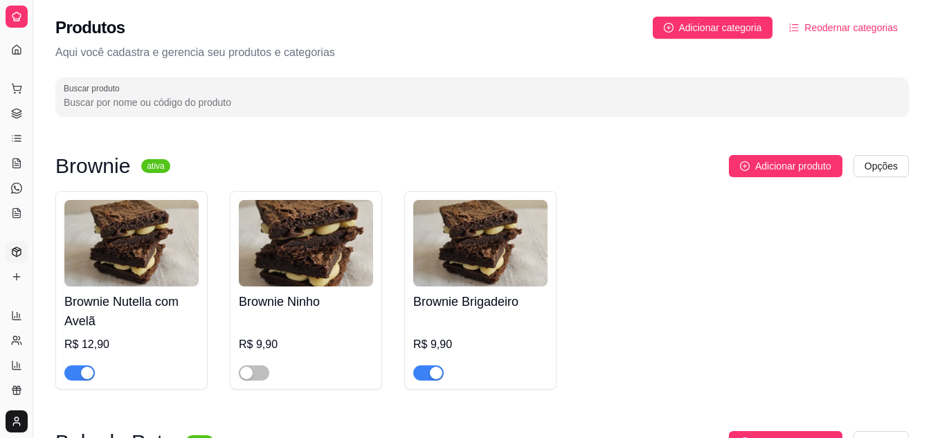
click at [19, 19] on icon at bounding box center [17, 19] width 6 height 0
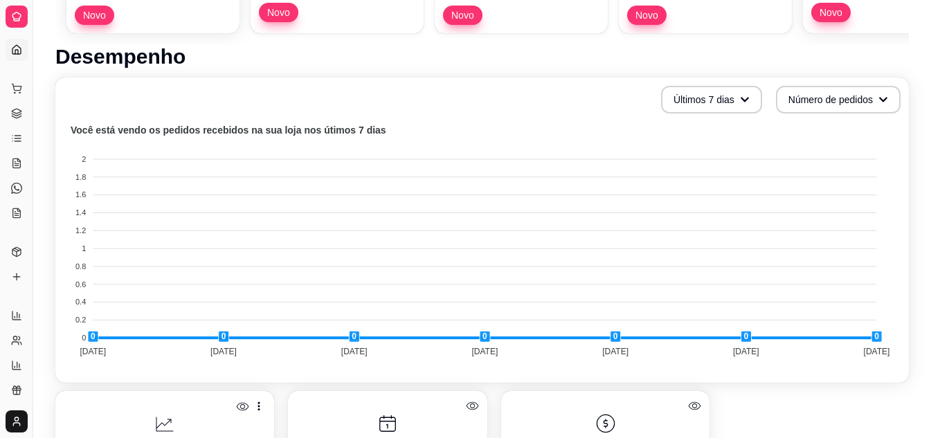
scroll to position [668, 0]
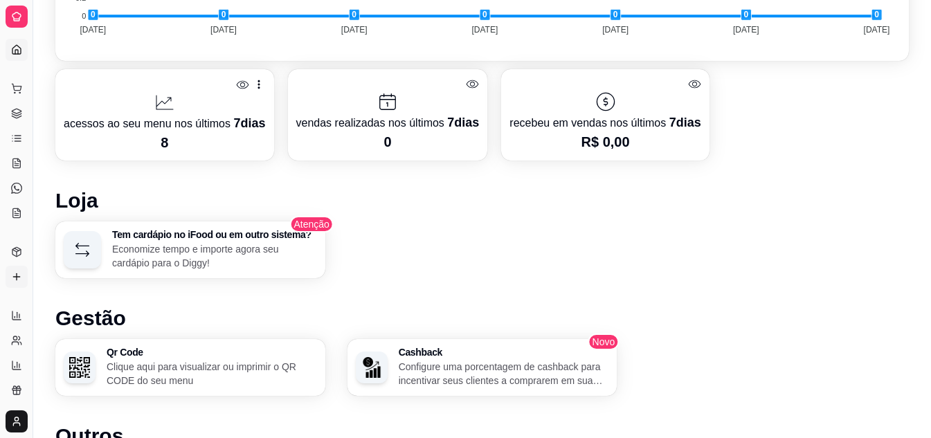
click at [6, 6] on link "Diggy Sistema de Gestão" at bounding box center [17, 17] width 22 height 22
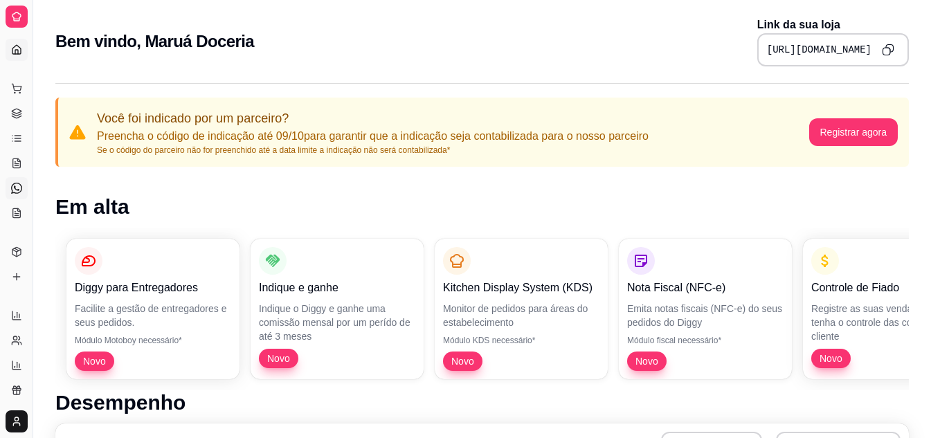
click at [22, 49] on link "Dashboard" at bounding box center [17, 50] width 22 height 22
click at [18, 212] on icon at bounding box center [16, 213] width 11 height 11
